Goal: Complete application form

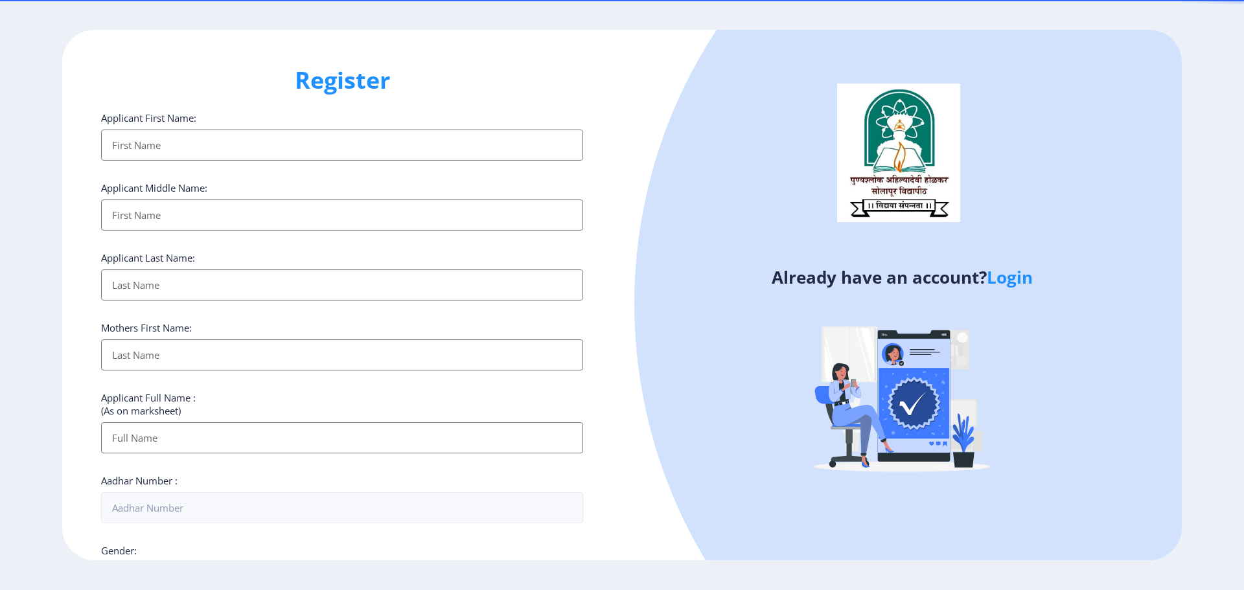
select select
click at [149, 211] on input "Applicant First Name:" at bounding box center [342, 215] width 482 height 31
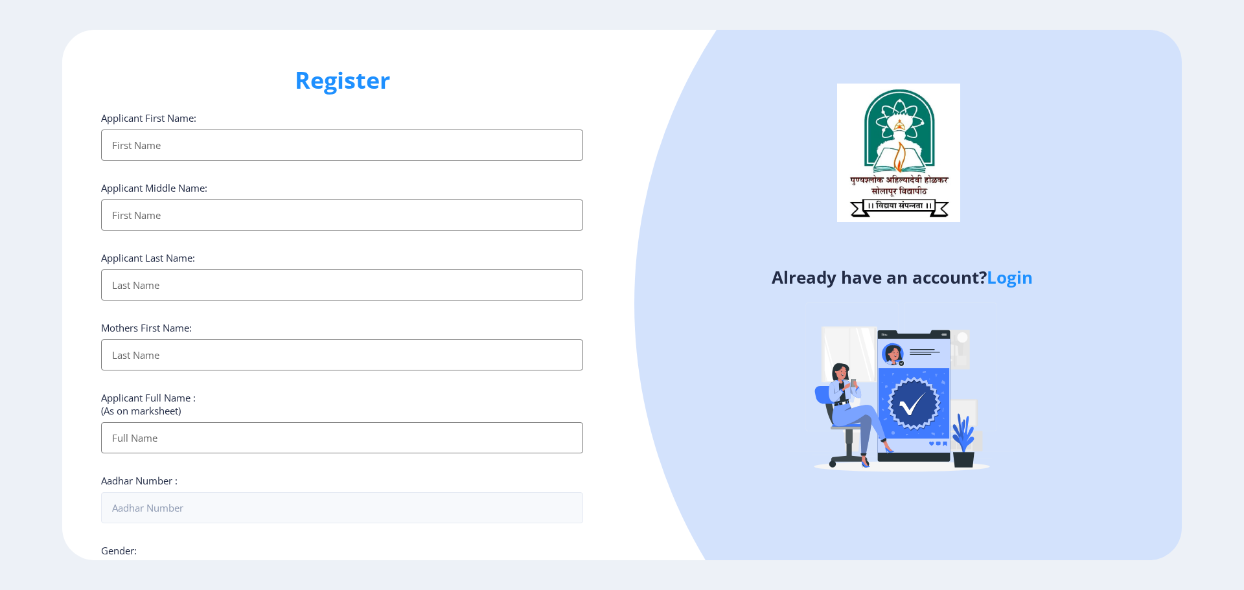
click at [152, 286] on input "Applicant First Name:" at bounding box center [342, 285] width 482 height 31
click at [148, 352] on input "Applicant First Name:" at bounding box center [342, 355] width 482 height 31
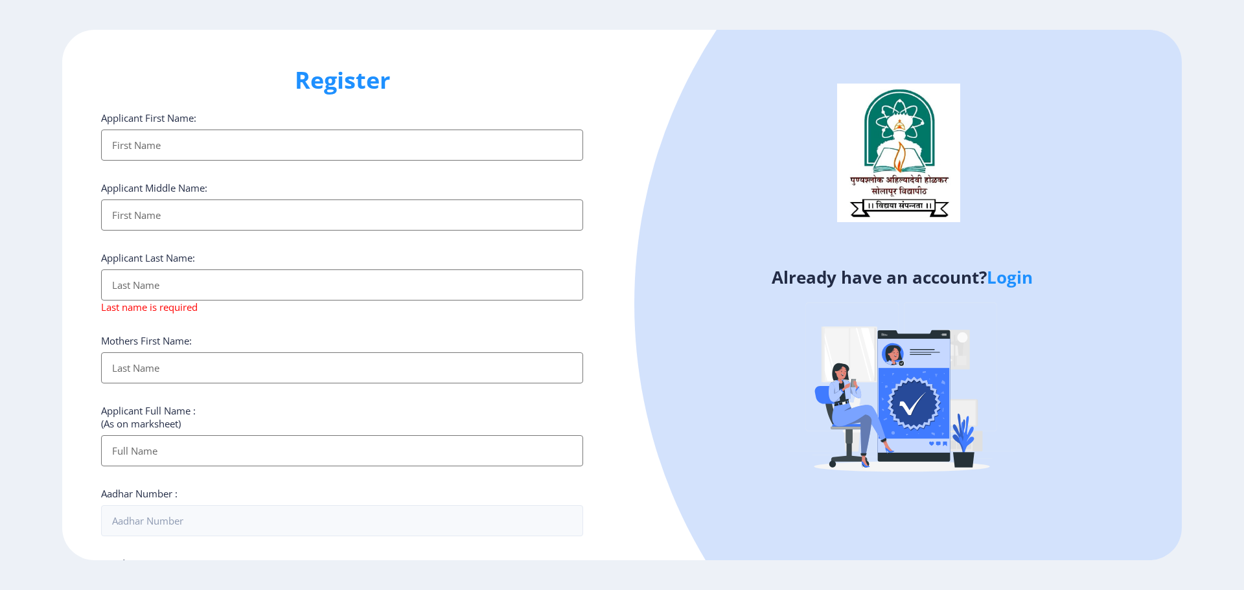
click at [126, 455] on input "Applicant First Name:" at bounding box center [342, 450] width 482 height 31
drag, startPoint x: 1175, startPoint y: 0, endPoint x: 698, endPoint y: 217, distance: 524.6
click at [698, 217] on div at bounding box center [1131, 303] width 995 height 995
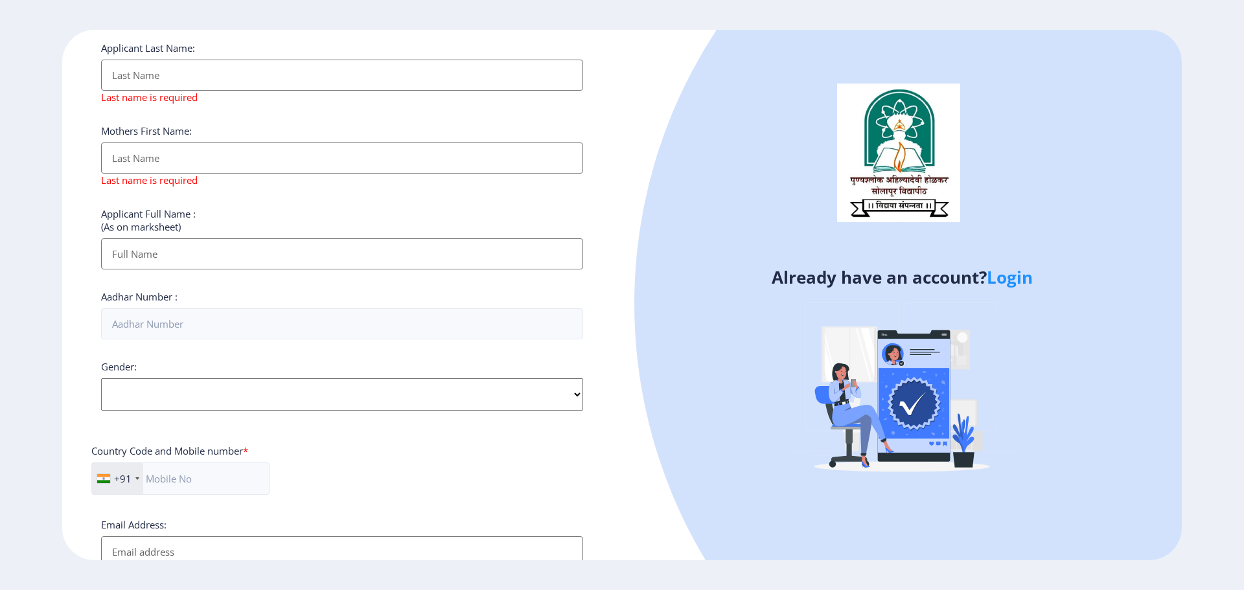
scroll to position [203, 0]
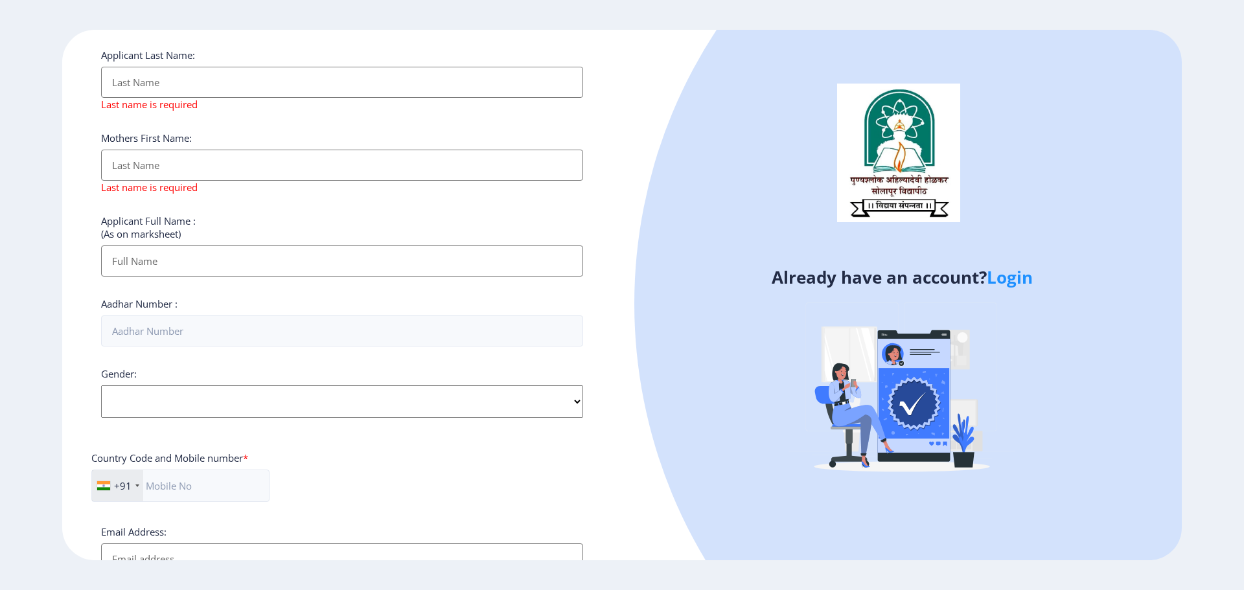
click at [573, 400] on select "Select Gender [DEMOGRAPHIC_DATA] [DEMOGRAPHIC_DATA] Other" at bounding box center [342, 402] width 482 height 32
click at [328, 339] on input "Aadhar Number :" at bounding box center [342, 331] width 482 height 31
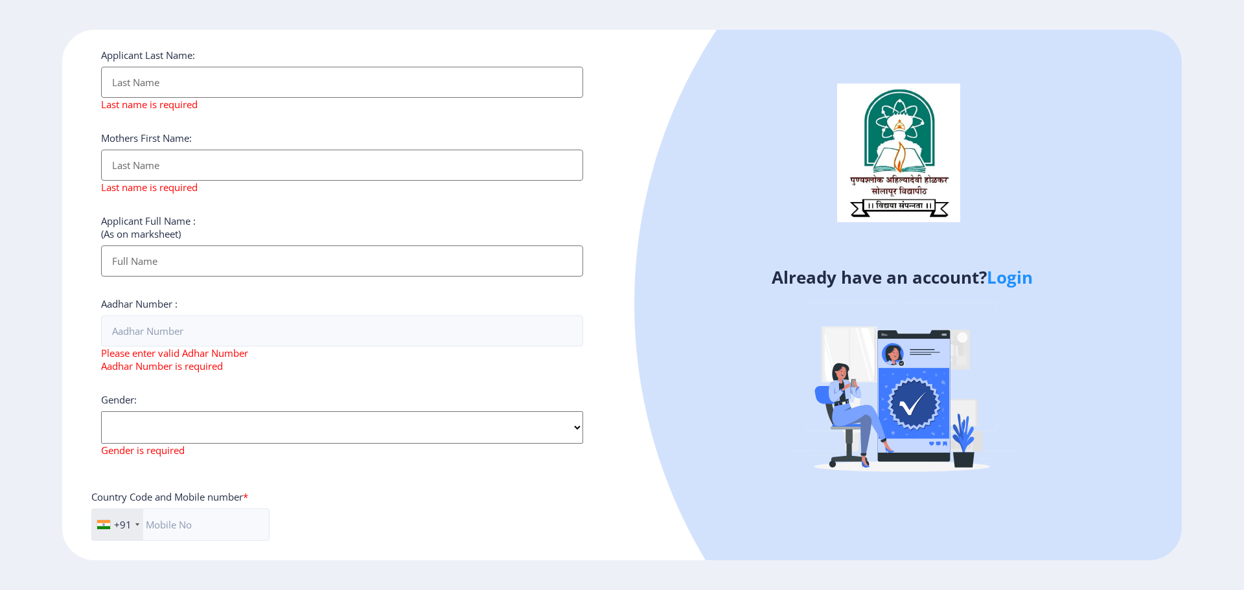
click at [1011, 280] on link "Login" at bounding box center [1010, 277] width 46 height 23
